Goal: Information Seeking & Learning: Learn about a topic

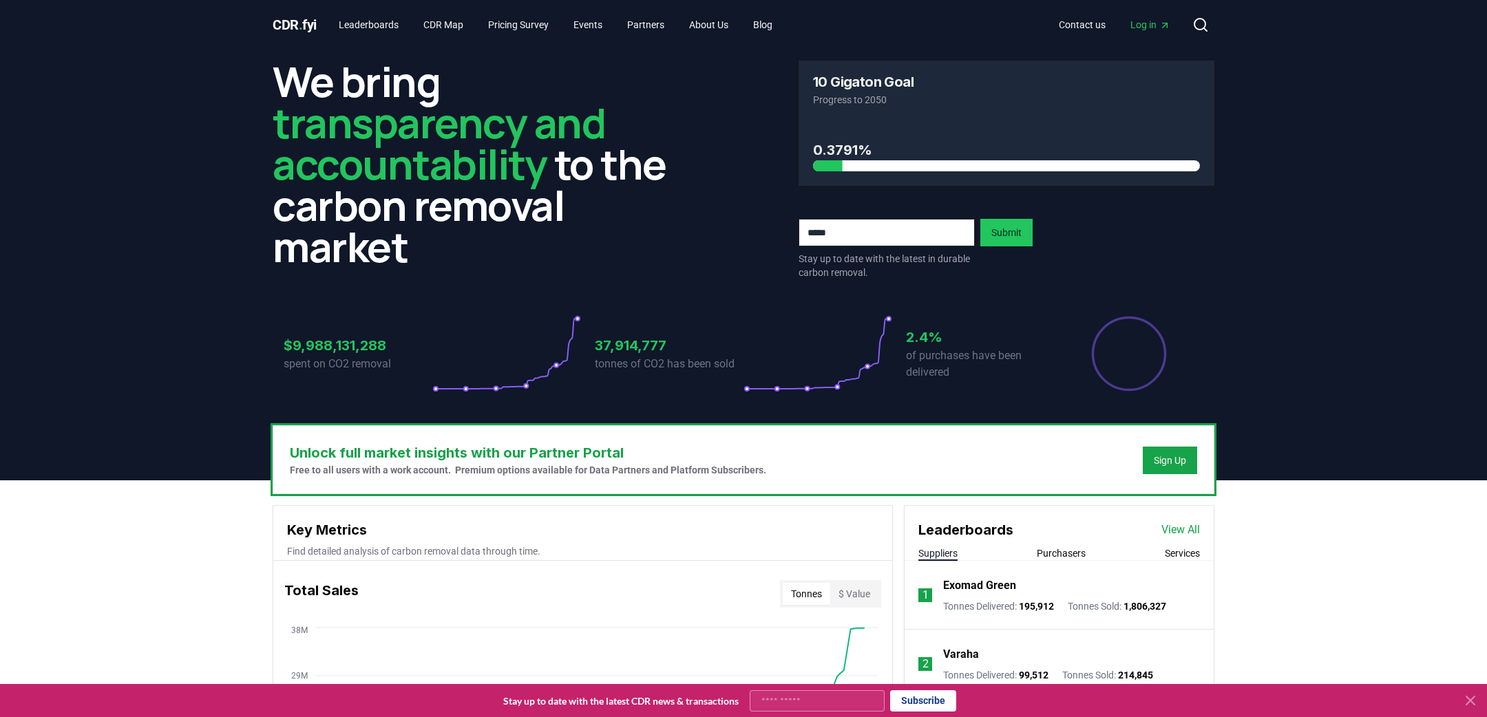
click at [1153, 28] on span "Log in" at bounding box center [1151, 25] width 40 height 14
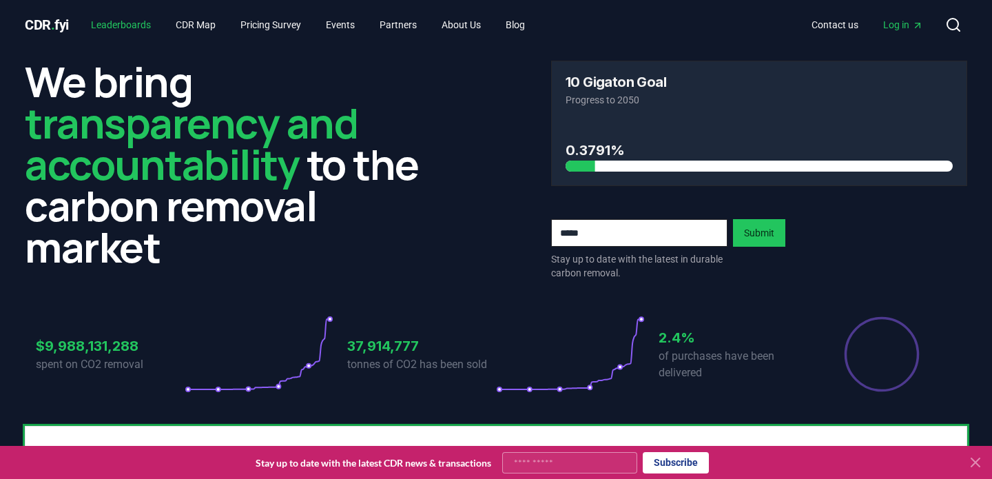
click at [121, 17] on link "Leaderboards" at bounding box center [121, 24] width 82 height 25
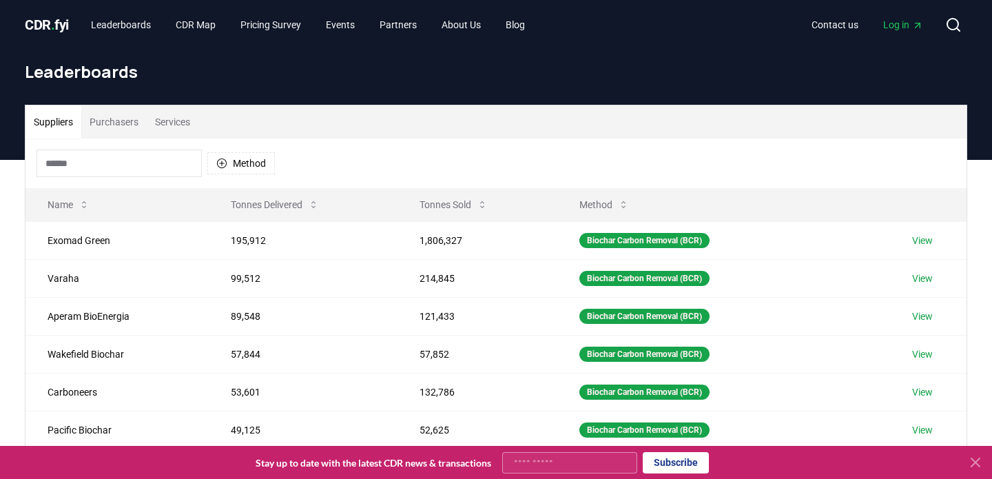
click at [182, 117] on button "Services" at bounding box center [173, 121] width 52 height 33
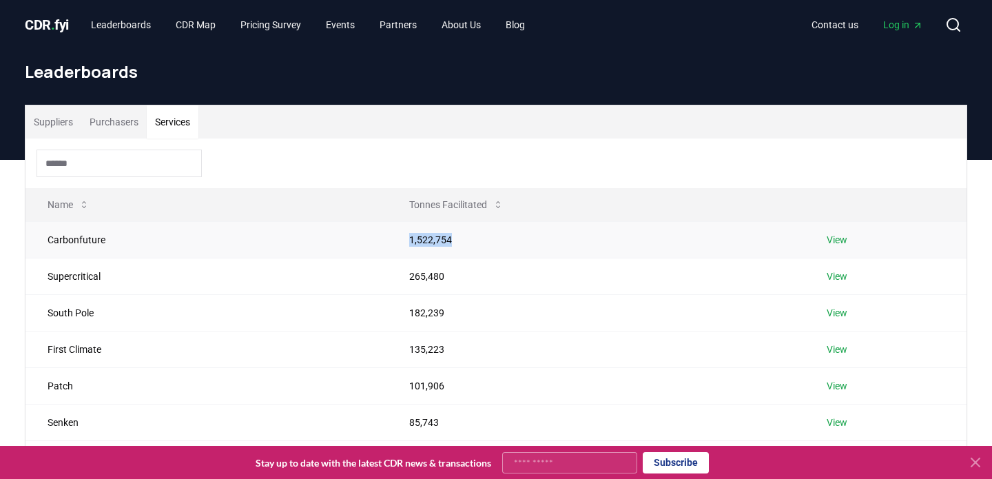
drag, startPoint x: 408, startPoint y: 243, endPoint x: 462, endPoint y: 244, distance: 53.7
click at [462, 244] on td "1,522,754" at bounding box center [595, 239] width 417 height 36
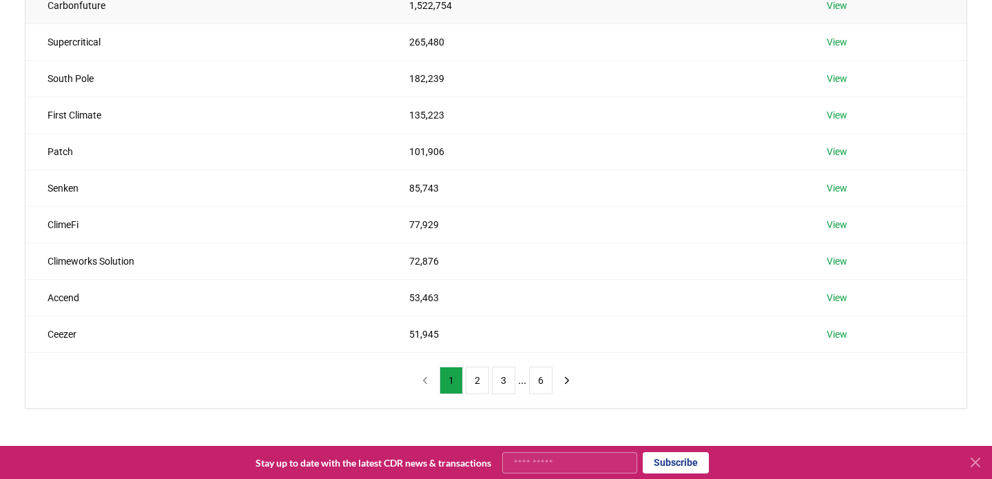
scroll to position [236, 0]
click at [566, 381] on icon "next page" at bounding box center [566, 378] width 12 height 12
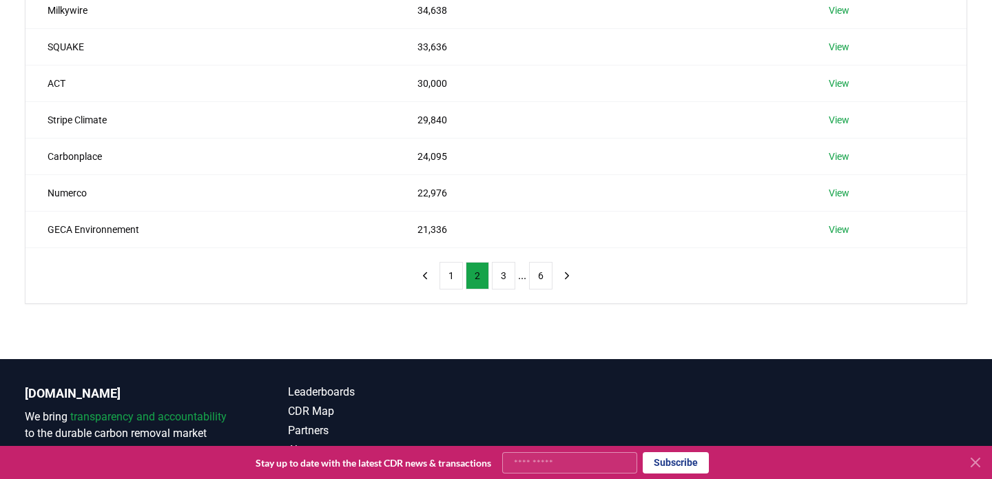
scroll to position [333, 0]
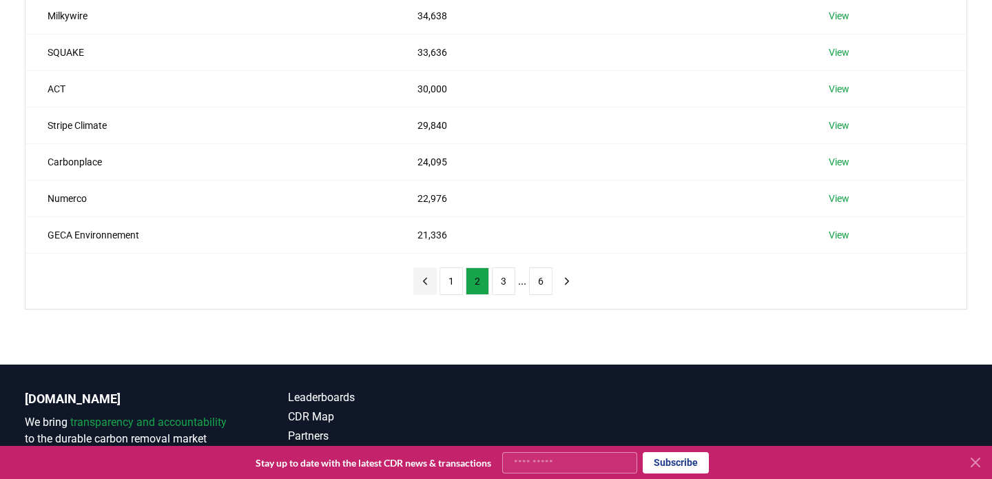
click at [419, 282] on icon "previous page" at bounding box center [425, 281] width 12 height 12
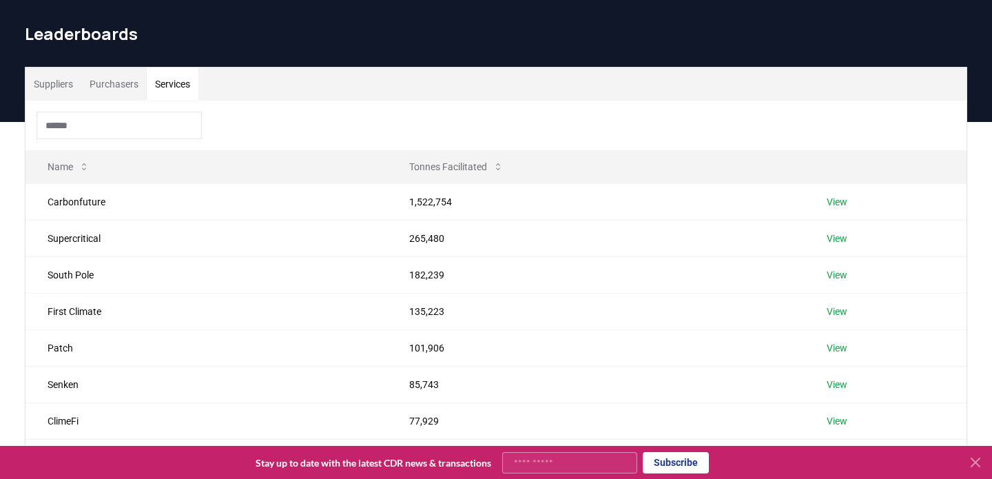
scroll to position [28, 0]
